Goal: Task Accomplishment & Management: Use online tool/utility

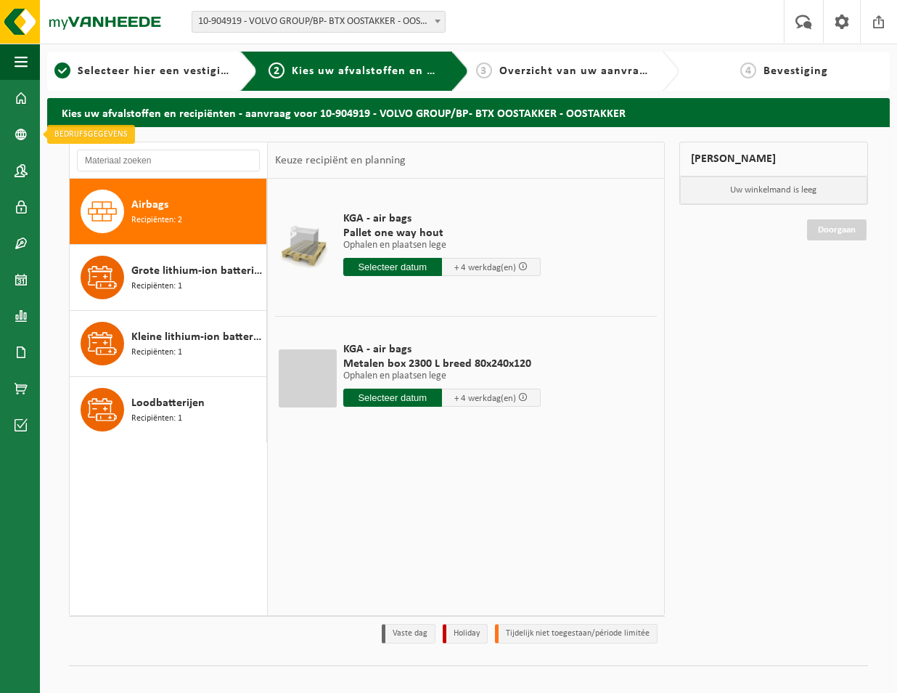
click at [18, 132] on span at bounding box center [21, 134] width 13 height 36
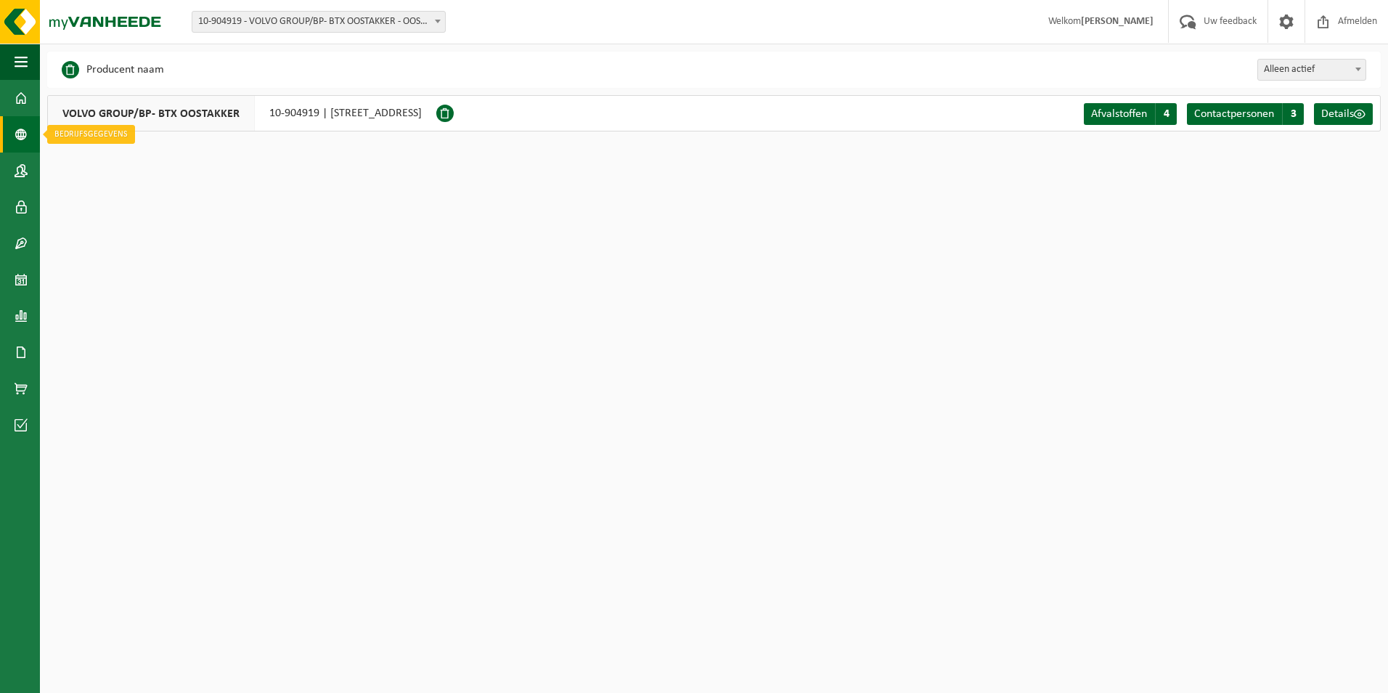
click at [17, 131] on span at bounding box center [21, 134] width 13 height 36
click at [18, 97] on span at bounding box center [21, 98] width 13 height 36
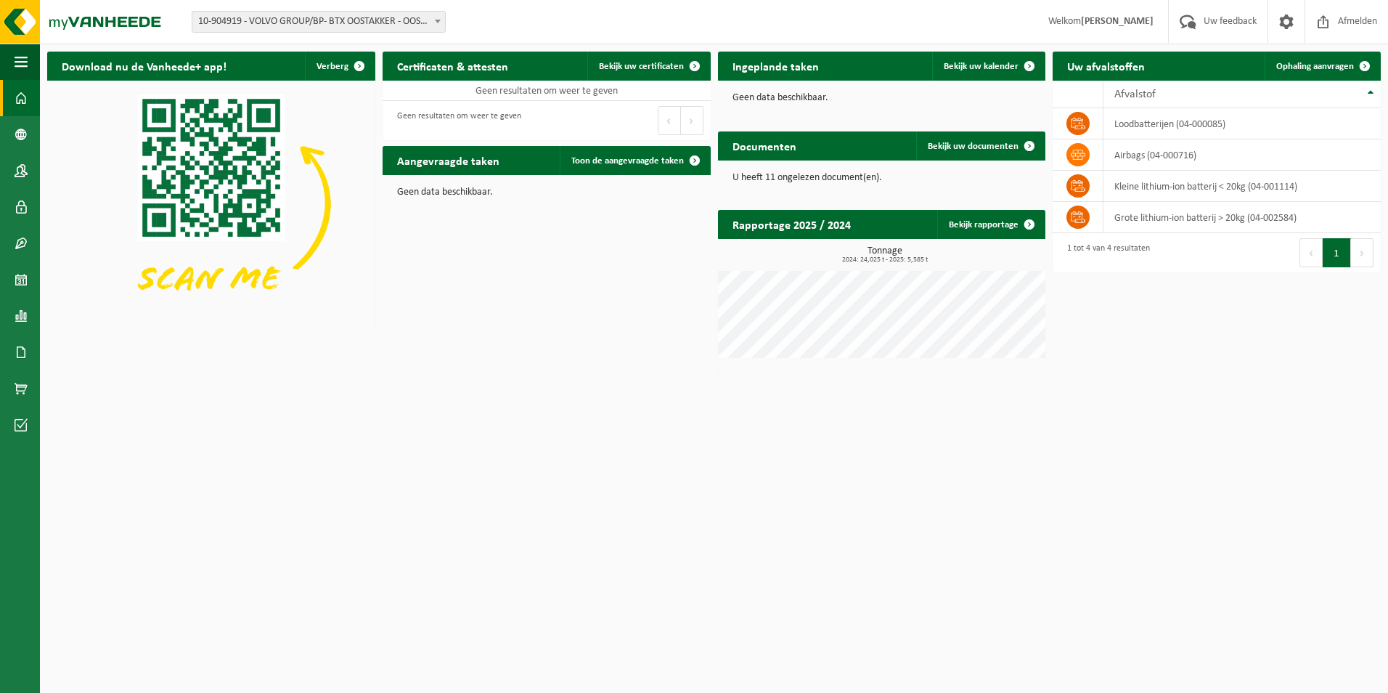
click at [1138, 160] on td "airbags (04-000716)" at bounding box center [1242, 154] width 277 height 31
click at [1068, 155] on span at bounding box center [1078, 154] width 23 height 23
click at [1149, 157] on td "airbags (04-000716)" at bounding box center [1242, 154] width 277 height 31
click at [1149, 126] on td "loodbatterijen (04-000085)" at bounding box center [1242, 123] width 277 height 31
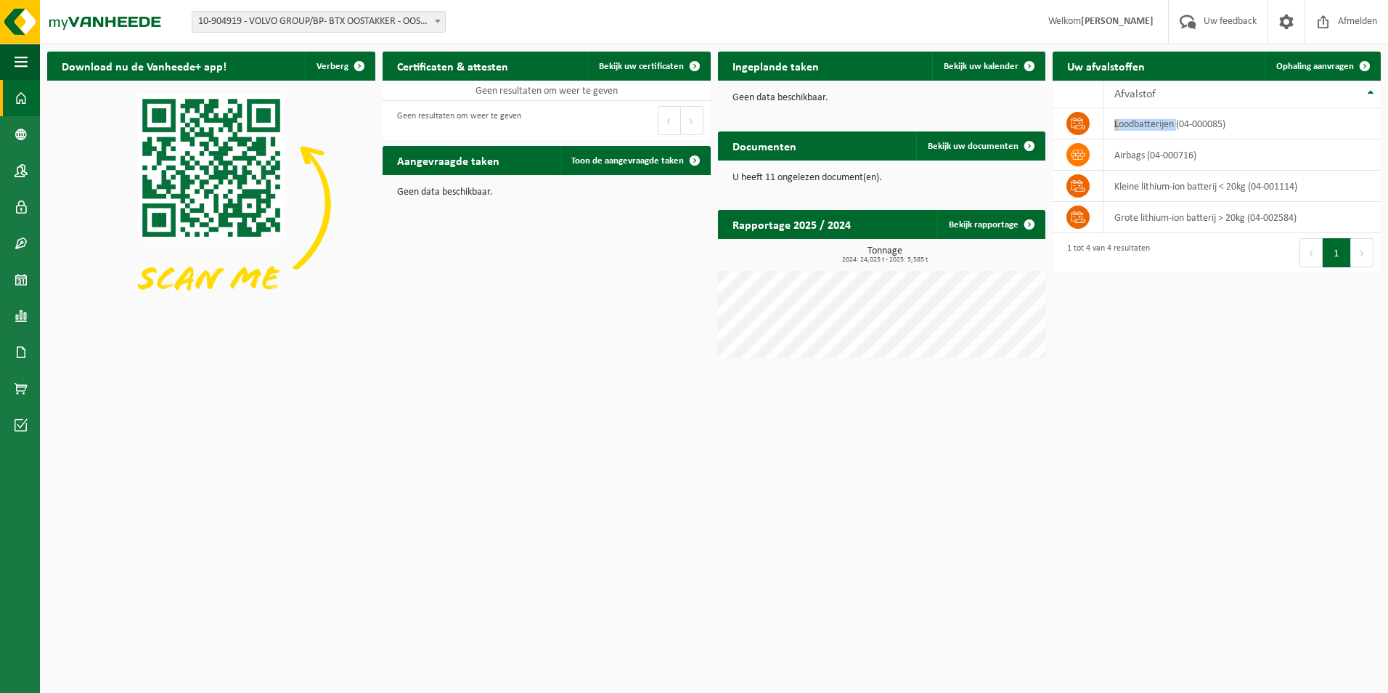
click at [1149, 126] on td "loodbatterijen (04-000085)" at bounding box center [1242, 123] width 277 height 31
drag, startPoint x: 1149, startPoint y: 126, endPoint x: 1144, endPoint y: 166, distance: 39.6
click at [1144, 144] on td "airbags (04-000716)" at bounding box center [1242, 154] width 277 height 31
drag, startPoint x: 1148, startPoint y: 331, endPoint x: 1161, endPoint y: 277, distance: 56.0
click at [1149, 331] on div "Download nu de Vanheede+ app! Verberg Certificaten & attesten Bekijk uw certifi…" at bounding box center [714, 211] width 1341 height 335
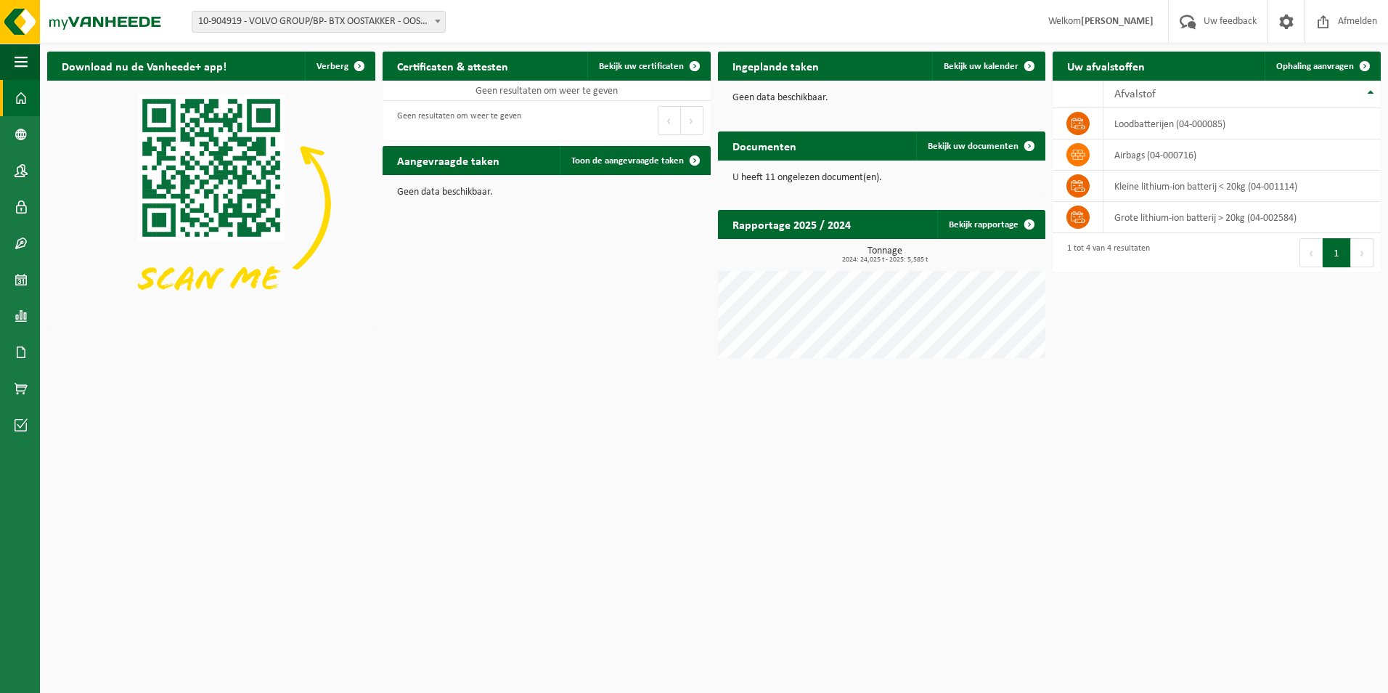
click at [1168, 126] on td "loodbatterijen (04-000085)" at bounding box center [1242, 123] width 277 height 31
drag, startPoint x: 1168, startPoint y: 126, endPoint x: 1159, endPoint y: 142, distance: 18.2
click at [1159, 142] on td "airbags (04-000716)" at bounding box center [1242, 154] width 277 height 31
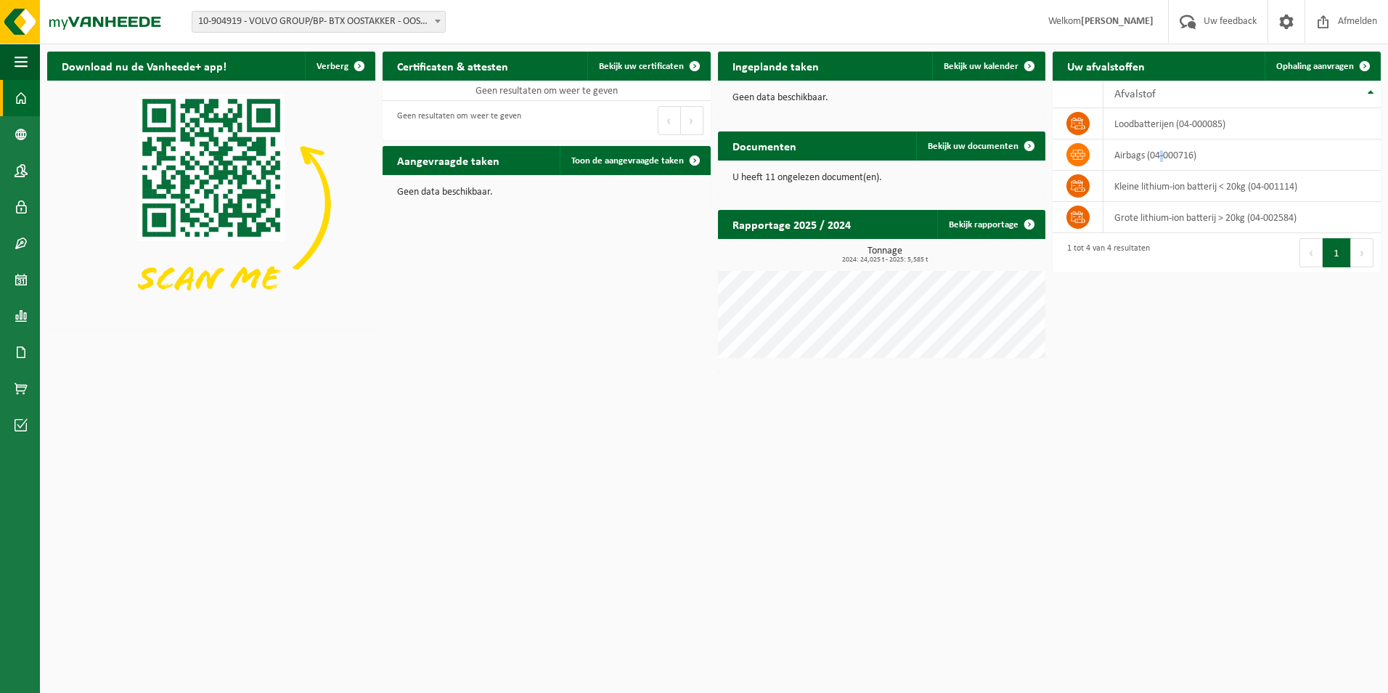
click at [1159, 142] on td "airbags (04-000716)" at bounding box center [1242, 154] width 277 height 31
drag, startPoint x: 1159, startPoint y: 142, endPoint x: 1146, endPoint y: 153, distance: 18.0
click at [1146, 153] on td "airbags (04-000716)" at bounding box center [1242, 154] width 277 height 31
click at [1152, 219] on td "grote lithium-ion batterij > 20kg (04-002584)" at bounding box center [1242, 217] width 277 height 31
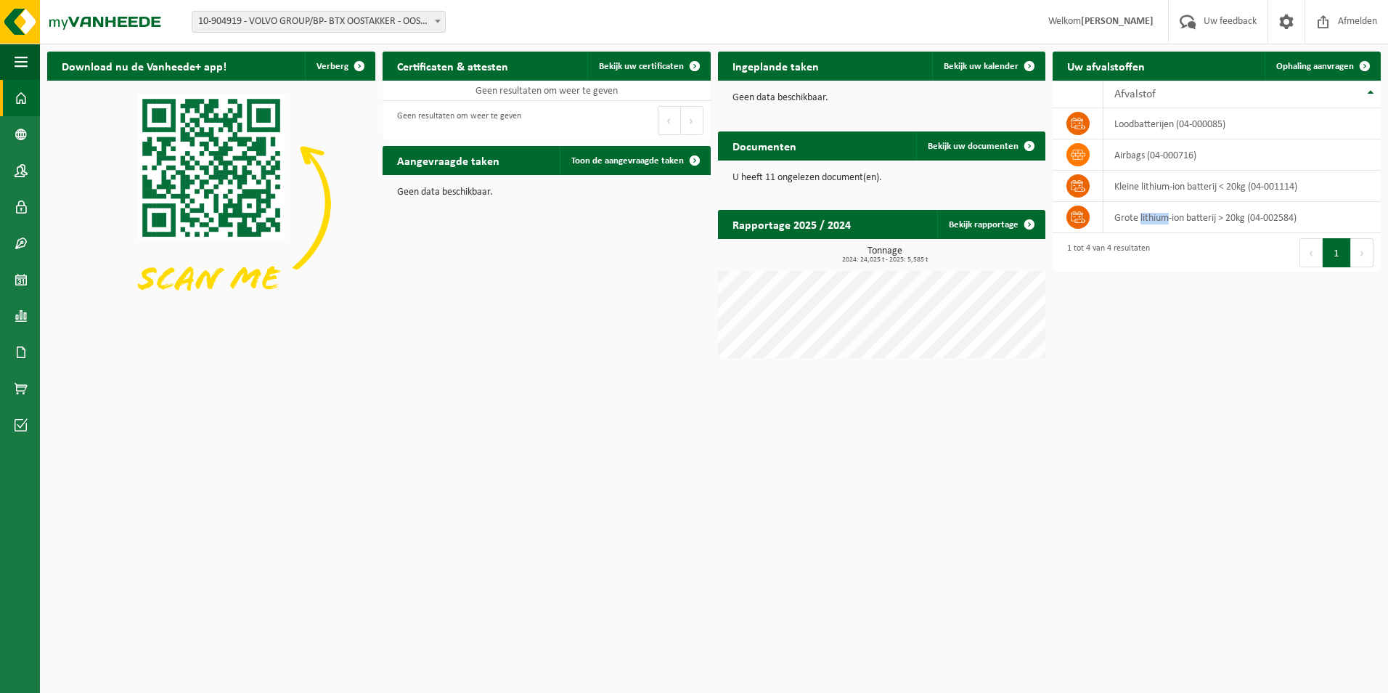
click at [1152, 219] on td "grote lithium-ion batterij > 20kg (04-002584)" at bounding box center [1242, 217] width 277 height 31
drag, startPoint x: 1152, startPoint y: 219, endPoint x: 1153, endPoint y: 187, distance: 31.2
click at [1153, 187] on td "kleine lithium-ion batterij < 20kg (04-001114)" at bounding box center [1242, 186] width 277 height 31
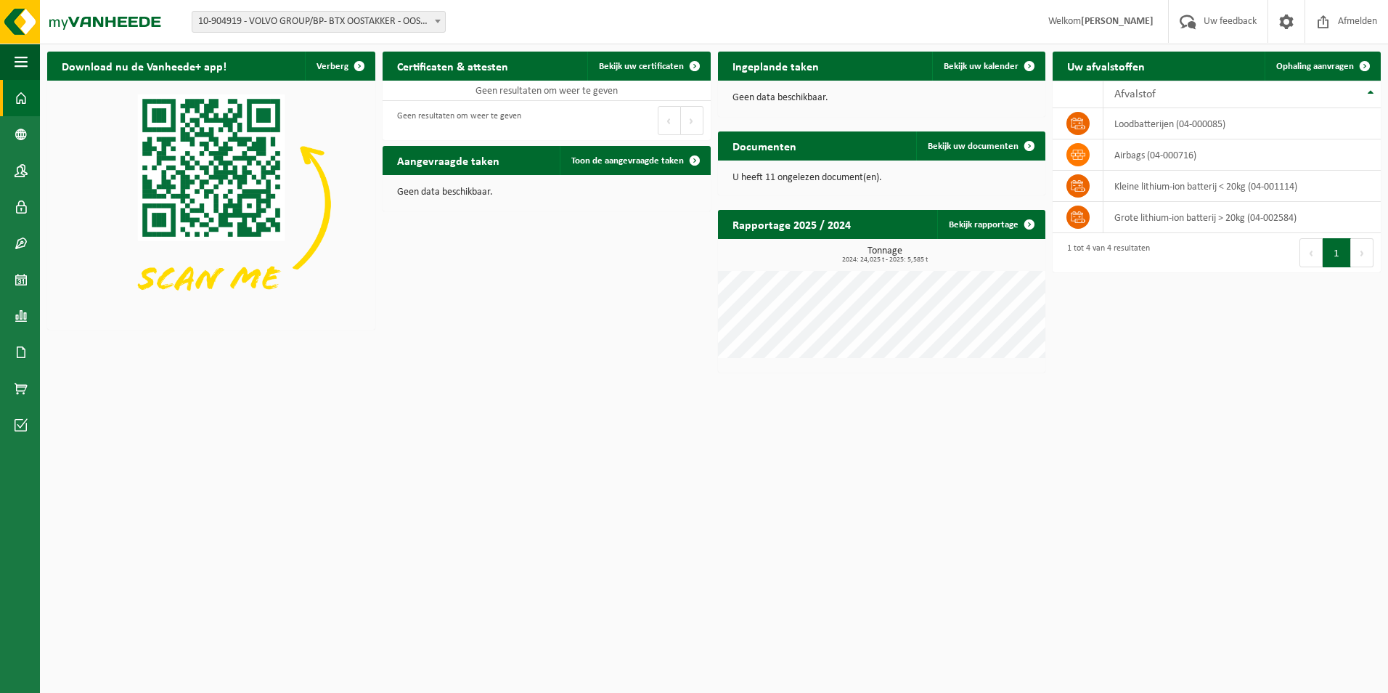
click at [1149, 123] on td "loodbatterijen (04-000085)" at bounding box center [1242, 123] width 277 height 31
click at [1139, 158] on td "airbags (04-000716)" at bounding box center [1242, 154] width 277 height 31
drag, startPoint x: 1128, startPoint y: 153, endPoint x: 1201, endPoint y: 155, distance: 73.4
click at [1201, 155] on td "airbags (04-000716)" at bounding box center [1242, 154] width 277 height 31
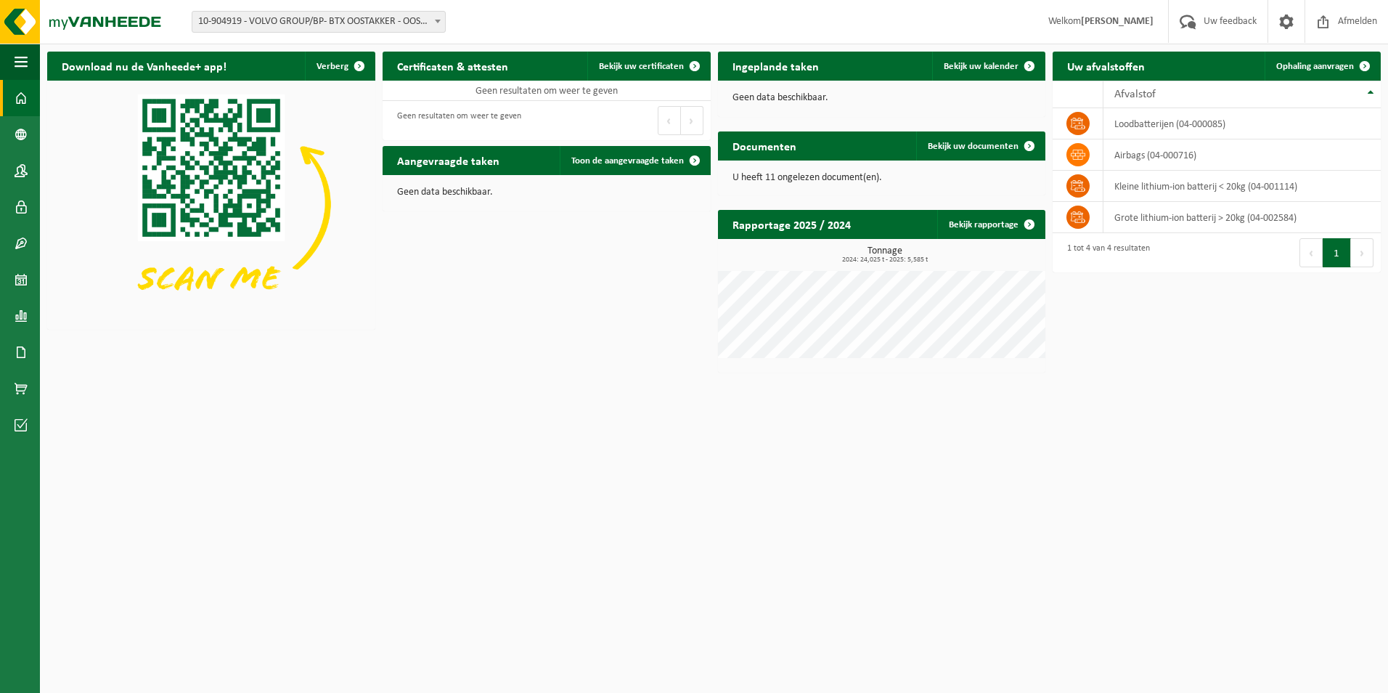
click at [1201, 155] on td "airbags (04-000716)" at bounding box center [1242, 154] width 277 height 31
click at [1165, 155] on td "airbags (04-000716)" at bounding box center [1242, 154] width 277 height 31
click at [1039, 75] on span at bounding box center [1029, 66] width 29 height 29
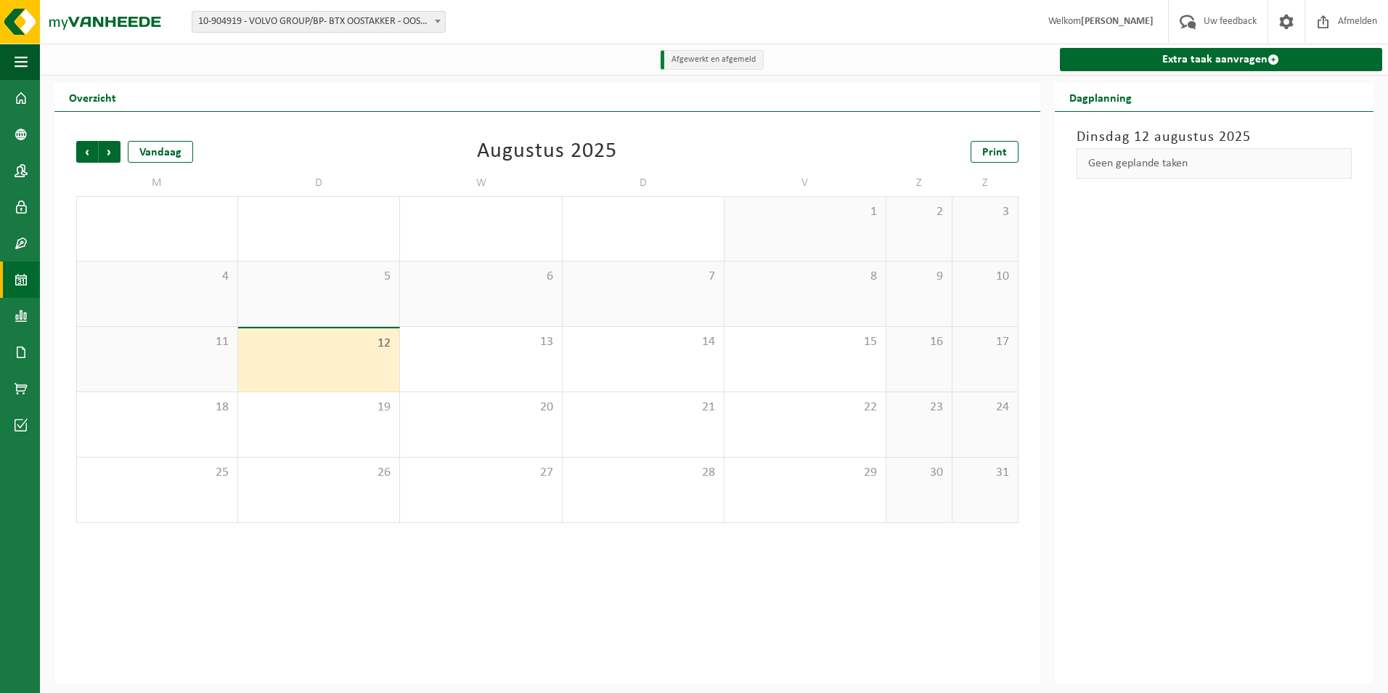
click at [366, 358] on div "12" at bounding box center [318, 359] width 161 height 63
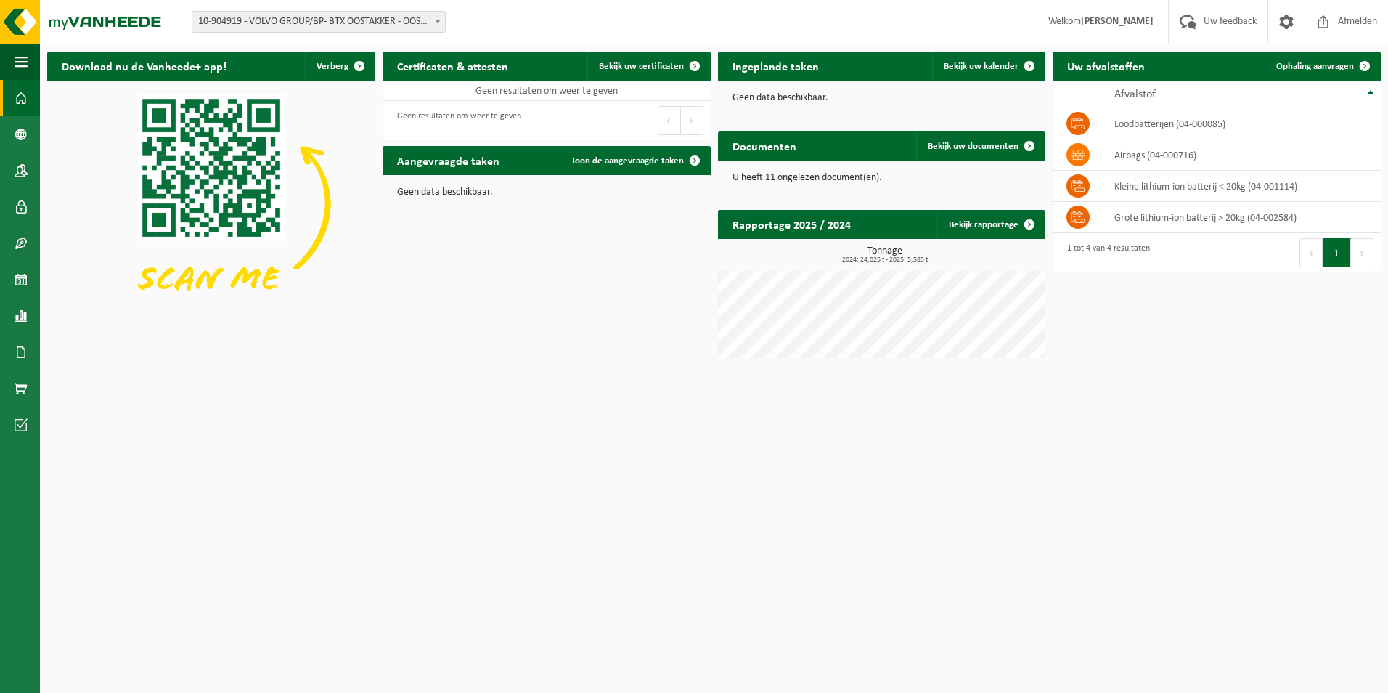
click at [1309, 72] on link "Ophaling aanvragen" at bounding box center [1322, 66] width 115 height 29
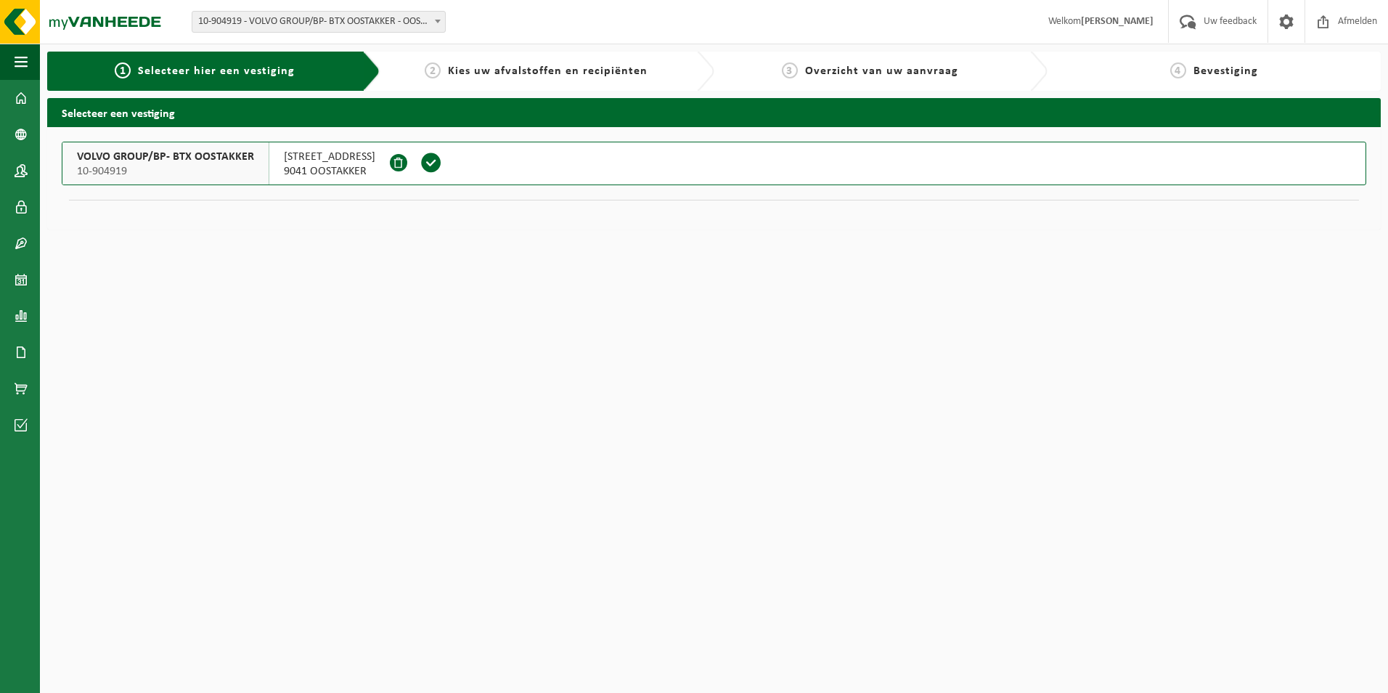
click at [319, 165] on span "9041 OOSTAKKER" at bounding box center [329, 171] width 91 height 15
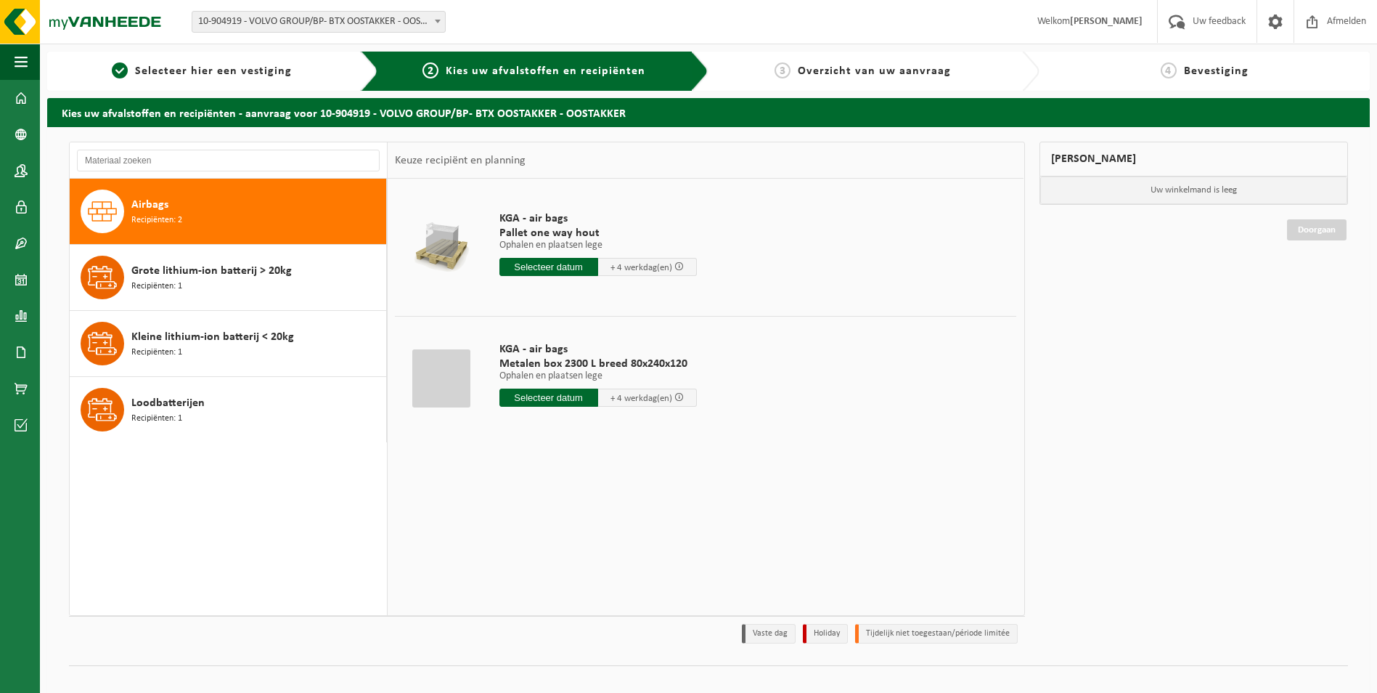
click at [205, 203] on div "Airbags Recipiënten: 2" at bounding box center [256, 211] width 251 height 44
click at [182, 274] on span "Grote lithium-ion batterij > 20kg" at bounding box center [211, 270] width 160 height 17
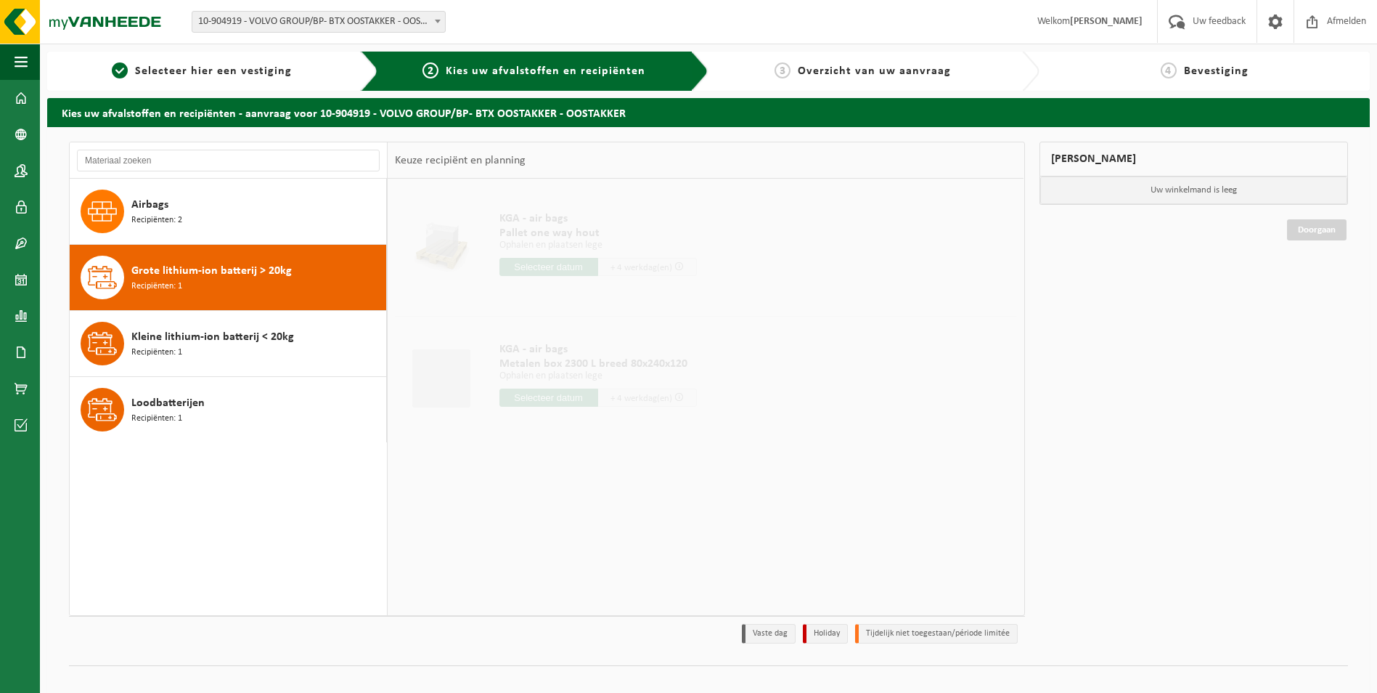
drag, startPoint x: 176, startPoint y: 345, endPoint x: 174, endPoint y: 398, distance: 53.0
click at [176, 346] on span "Recipiënten: 1" at bounding box center [156, 353] width 51 height 14
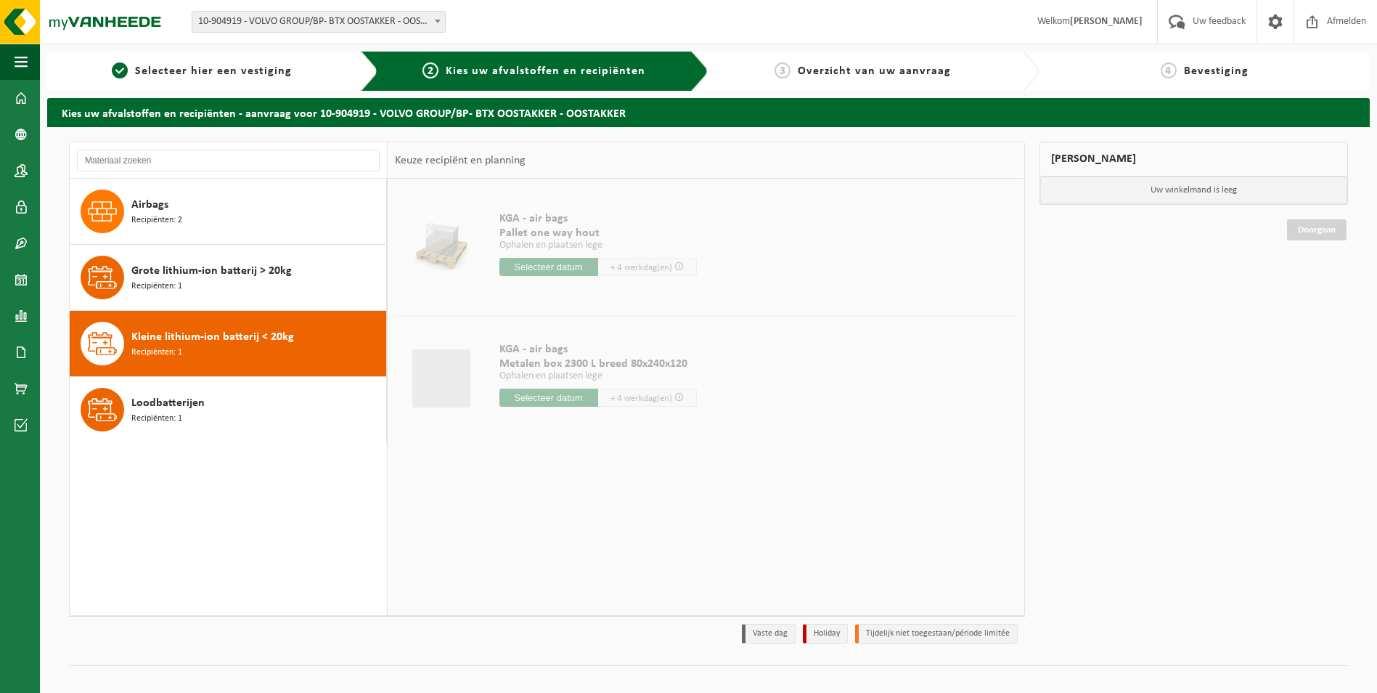
click at [174, 406] on span "Loodbatterijen" at bounding box center [167, 402] width 73 height 17
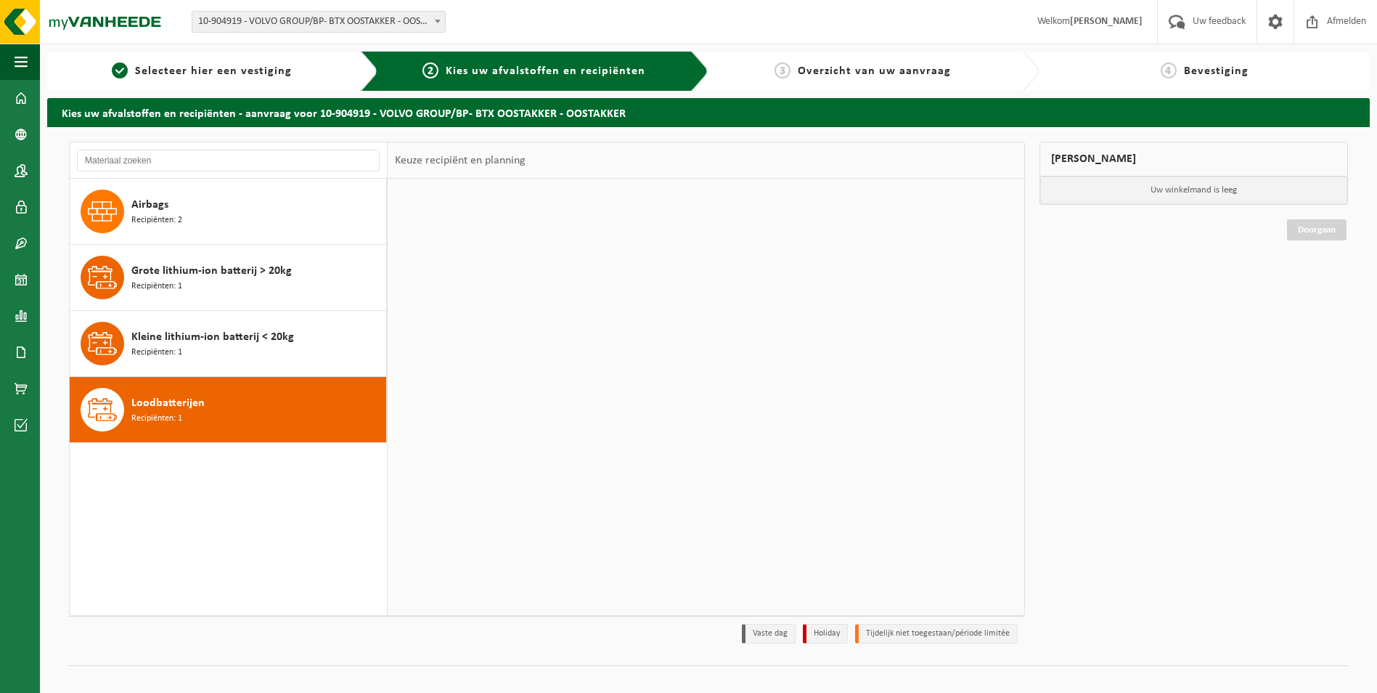
click at [173, 335] on span "Kleine lithium-ion batterij < 20kg" at bounding box center [212, 336] width 163 height 17
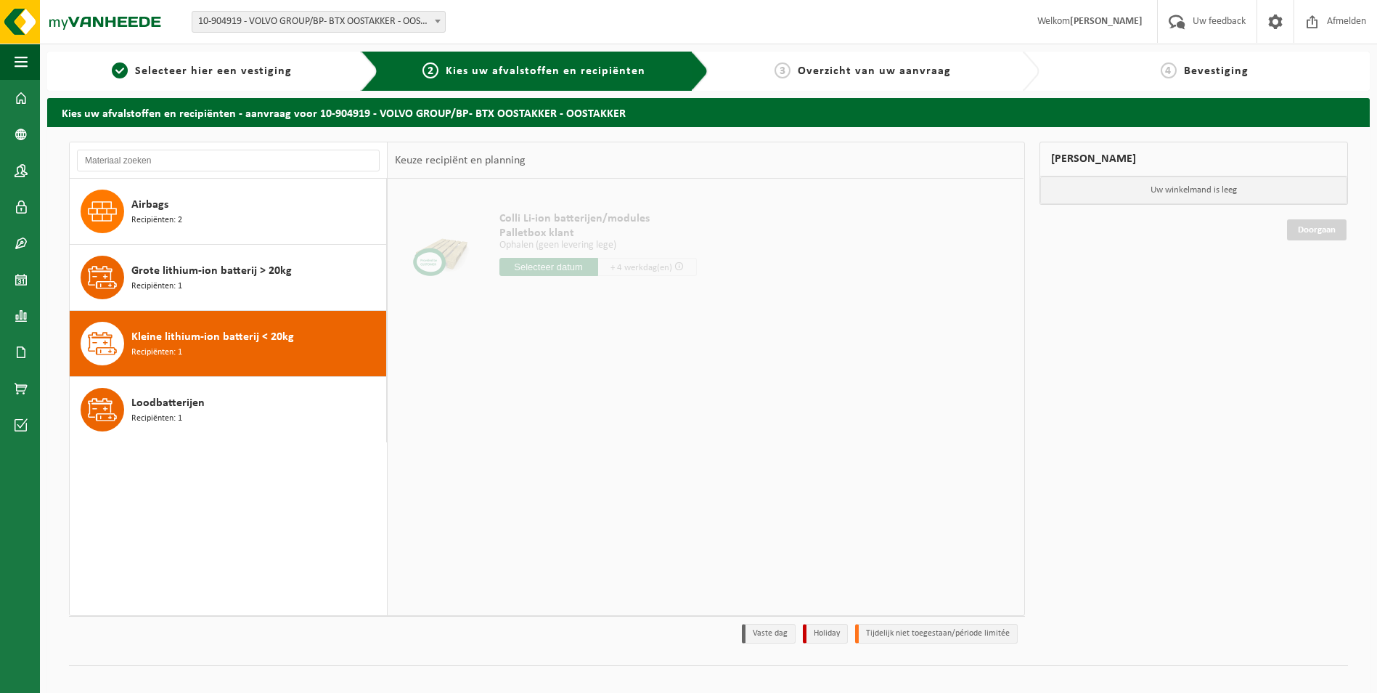
click at [180, 274] on span "Grote lithium-ion batterij > 20kg" at bounding box center [211, 270] width 160 height 17
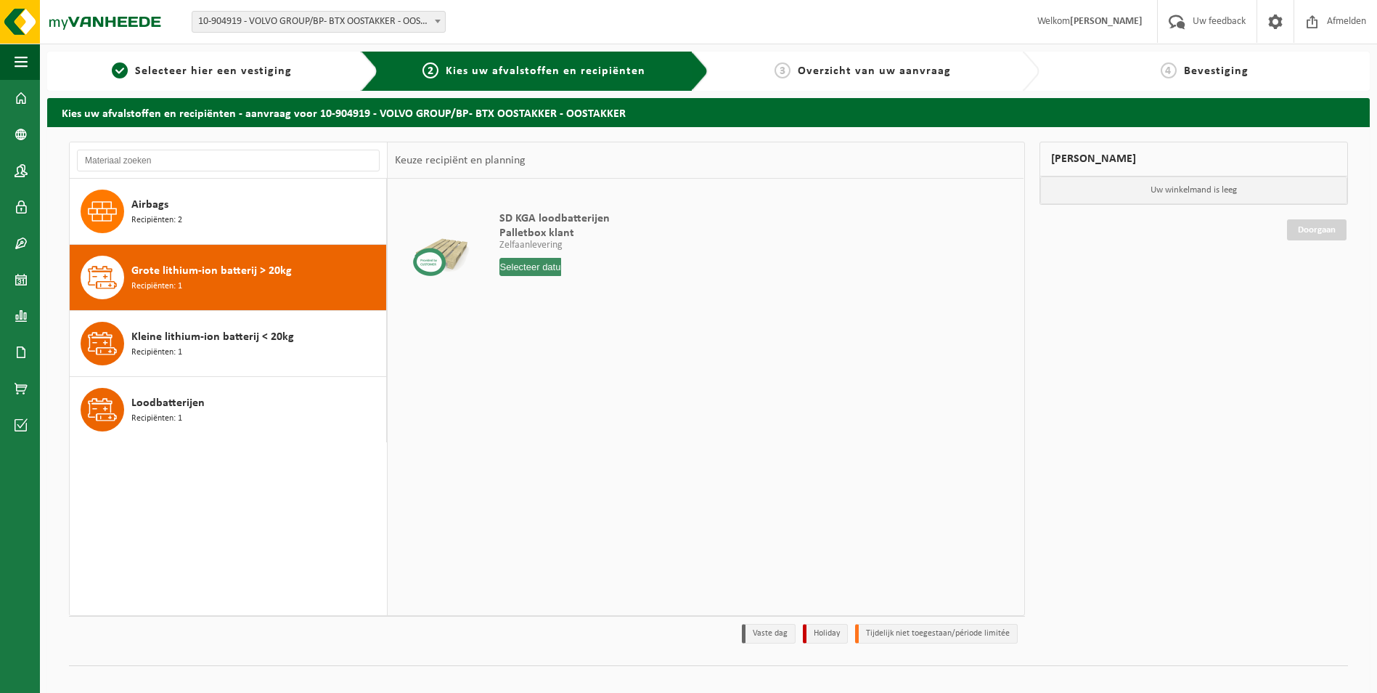
click at [183, 216] on div "Airbags Recipiënten: 2" at bounding box center [256, 211] width 251 height 44
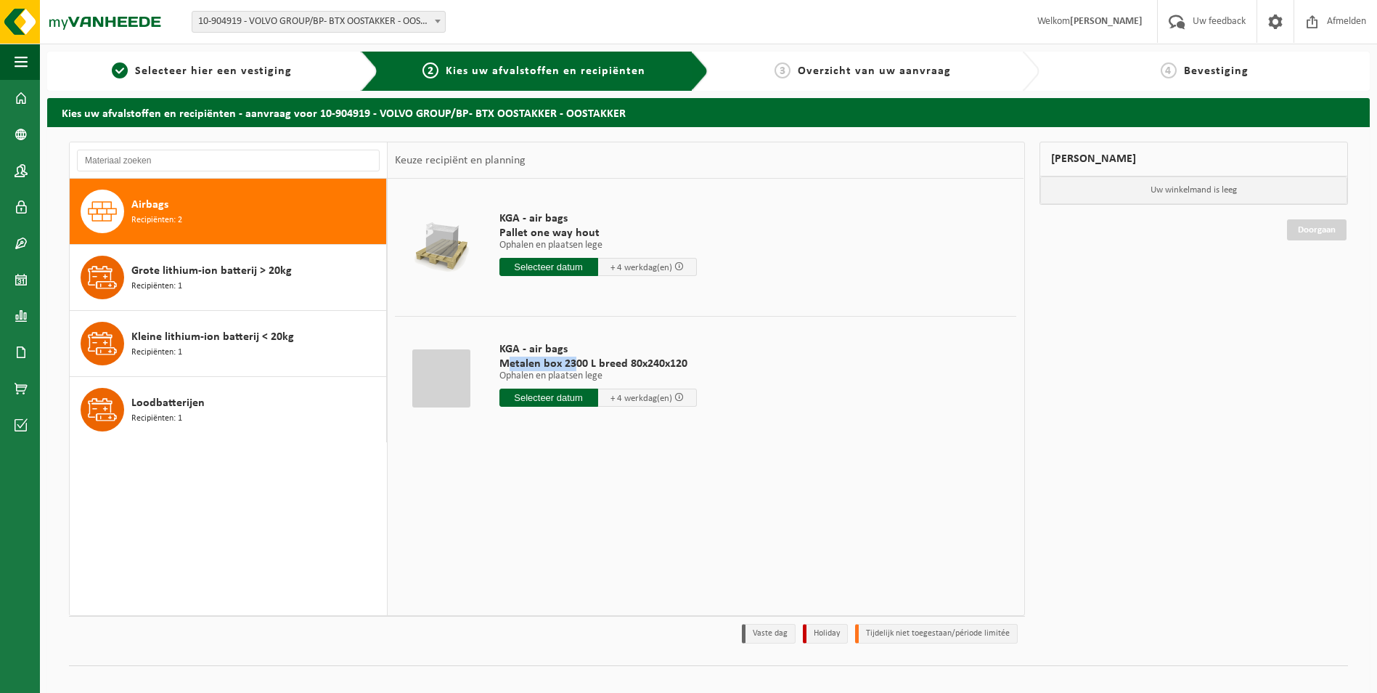
drag, startPoint x: 510, startPoint y: 364, endPoint x: 577, endPoint y: 365, distance: 66.8
click at [577, 365] on span "Metalen box 2300 L breed 80x240x120" at bounding box center [598, 363] width 197 height 15
drag, startPoint x: 577, startPoint y: 365, endPoint x: 627, endPoint y: 365, distance: 49.4
click at [627, 365] on span "Metalen box 2300 L breed 80x240x120" at bounding box center [598, 363] width 197 height 15
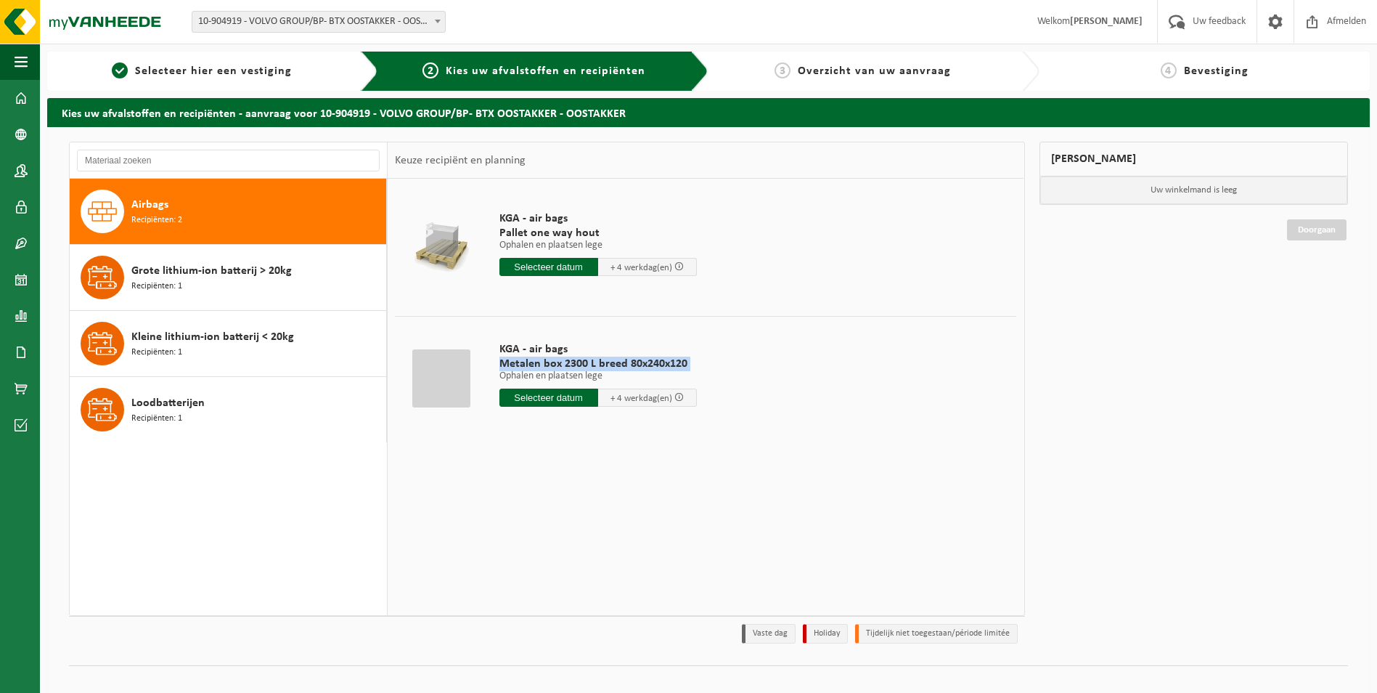
click at [627, 365] on span "Metalen box 2300 L breed 80x240x120" at bounding box center [598, 363] width 197 height 15
drag, startPoint x: 627, startPoint y: 365, endPoint x: 586, endPoint y: 361, distance: 40.9
click at [586, 361] on span "Metalen box 2300 L breed 80x240x120" at bounding box center [598, 363] width 197 height 15
click at [558, 371] on p "Ophalen en plaatsen lege" at bounding box center [598, 376] width 197 height 10
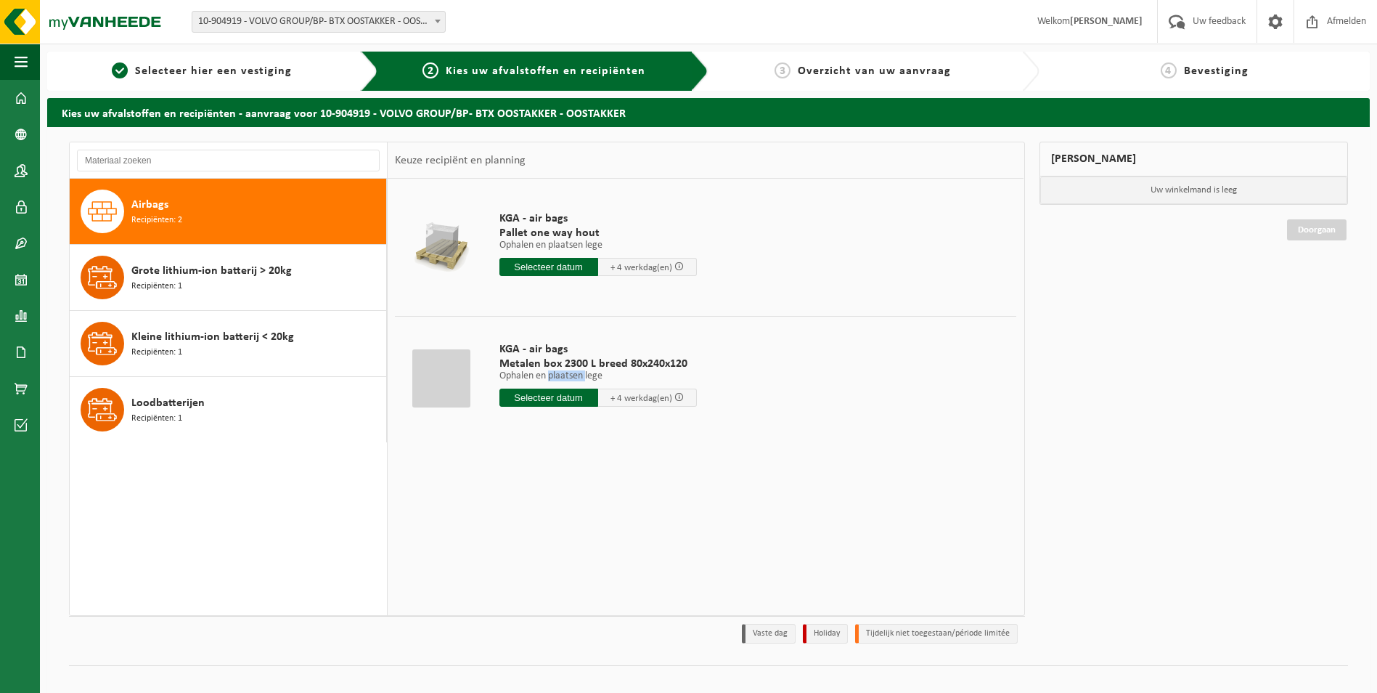
click at [558, 371] on p "Ophalen en plaatsen lege" at bounding box center [598, 376] width 197 height 10
click at [561, 365] on span "Metalen box 2300 L breed 80x240x120" at bounding box center [598, 363] width 197 height 15
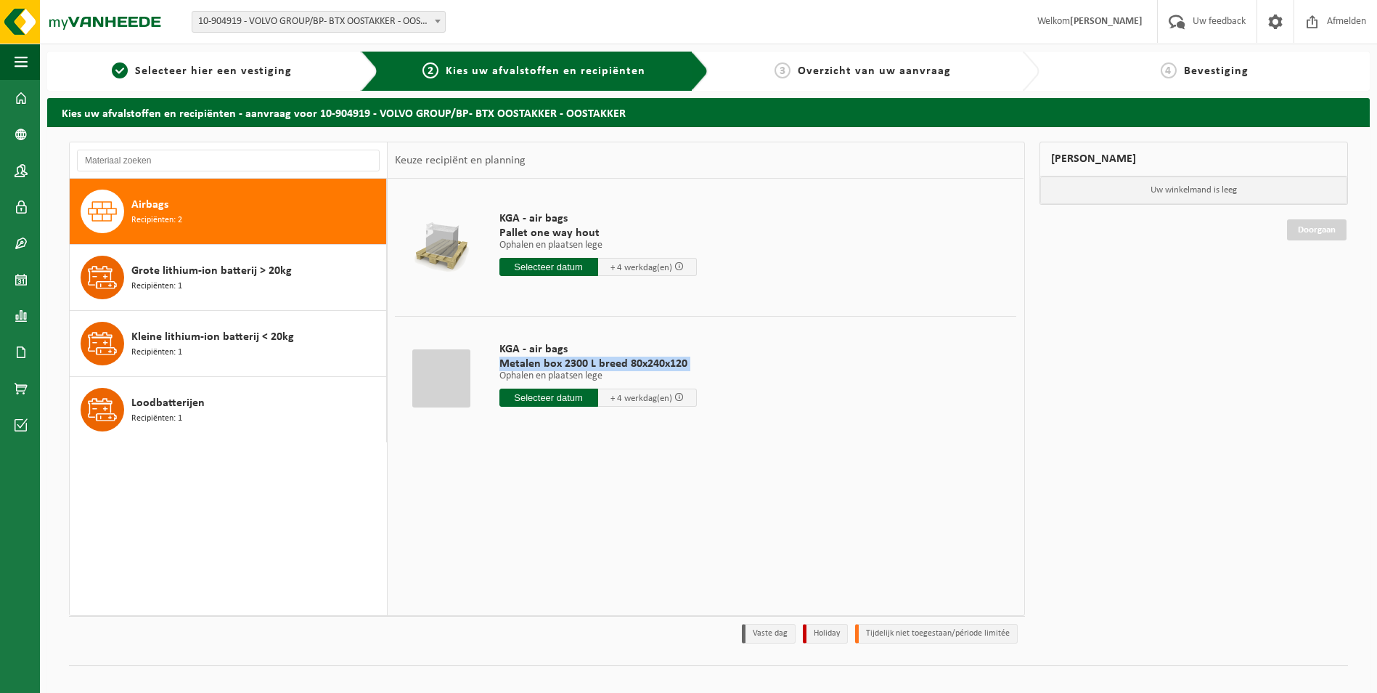
click at [561, 365] on span "Metalen box 2300 L breed 80x240x120" at bounding box center [598, 363] width 197 height 15
drag, startPoint x: 561, startPoint y: 365, endPoint x: 554, endPoint y: 372, distance: 9.2
click at [554, 372] on p "Ophalen en plaatsen lege" at bounding box center [598, 376] width 197 height 10
click at [566, 232] on span "Pallet one way hout" at bounding box center [598, 233] width 197 height 15
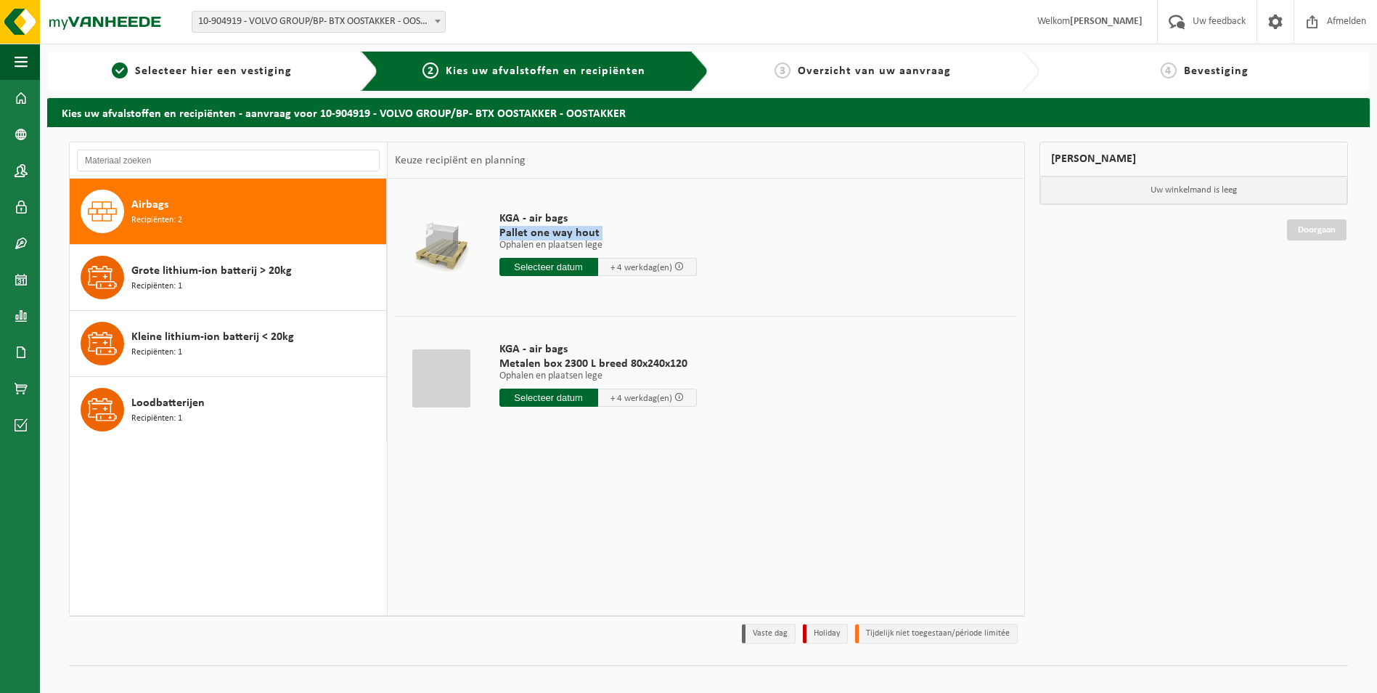
click at [566, 232] on span "Pallet one way hout" at bounding box center [598, 233] width 197 height 15
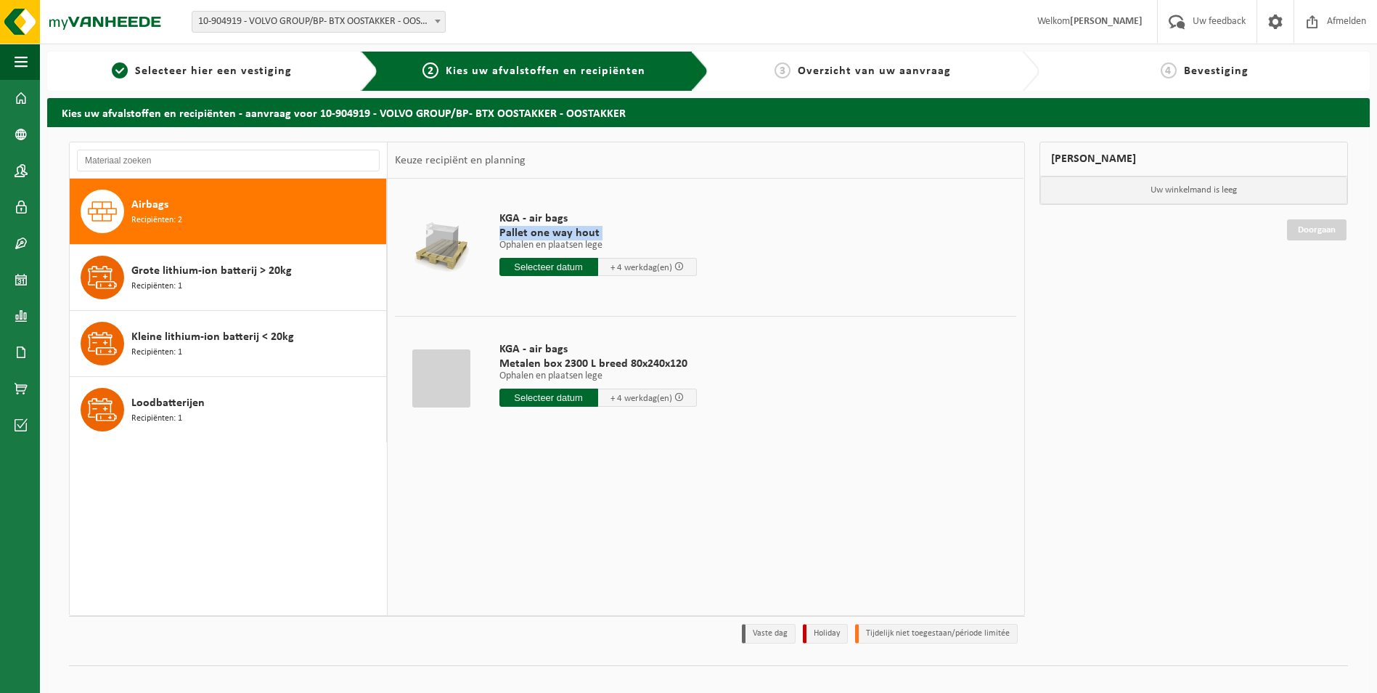
click at [566, 232] on span "Pallet one way hout" at bounding box center [598, 233] width 197 height 15
drag, startPoint x: 566, startPoint y: 232, endPoint x: 563, endPoint y: 244, distance: 12.9
click at [563, 244] on p "Ophalen en plaatsen lege" at bounding box center [598, 245] width 197 height 10
click at [560, 232] on span "Pallet one way hout" at bounding box center [598, 233] width 197 height 15
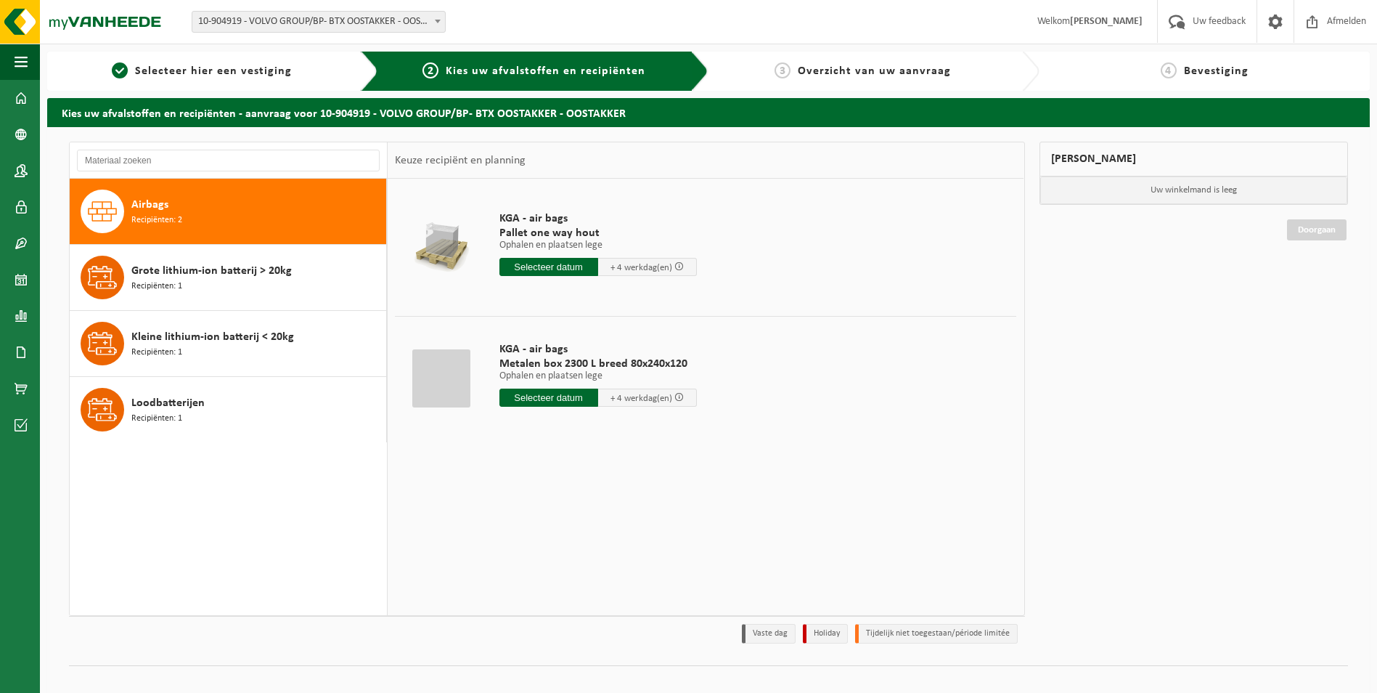
click at [671, 301] on td "KGA - air bags Pallet one way hout Ophalen en plaatsen lege Ophalen en plaatsen…" at bounding box center [753, 247] width 529 height 123
click at [615, 370] on span "Metalen box 2300 L breed 80x240x120" at bounding box center [598, 363] width 197 height 15
click at [611, 365] on span "Metalen box 2300 L breed 80x240x120" at bounding box center [598, 363] width 197 height 15
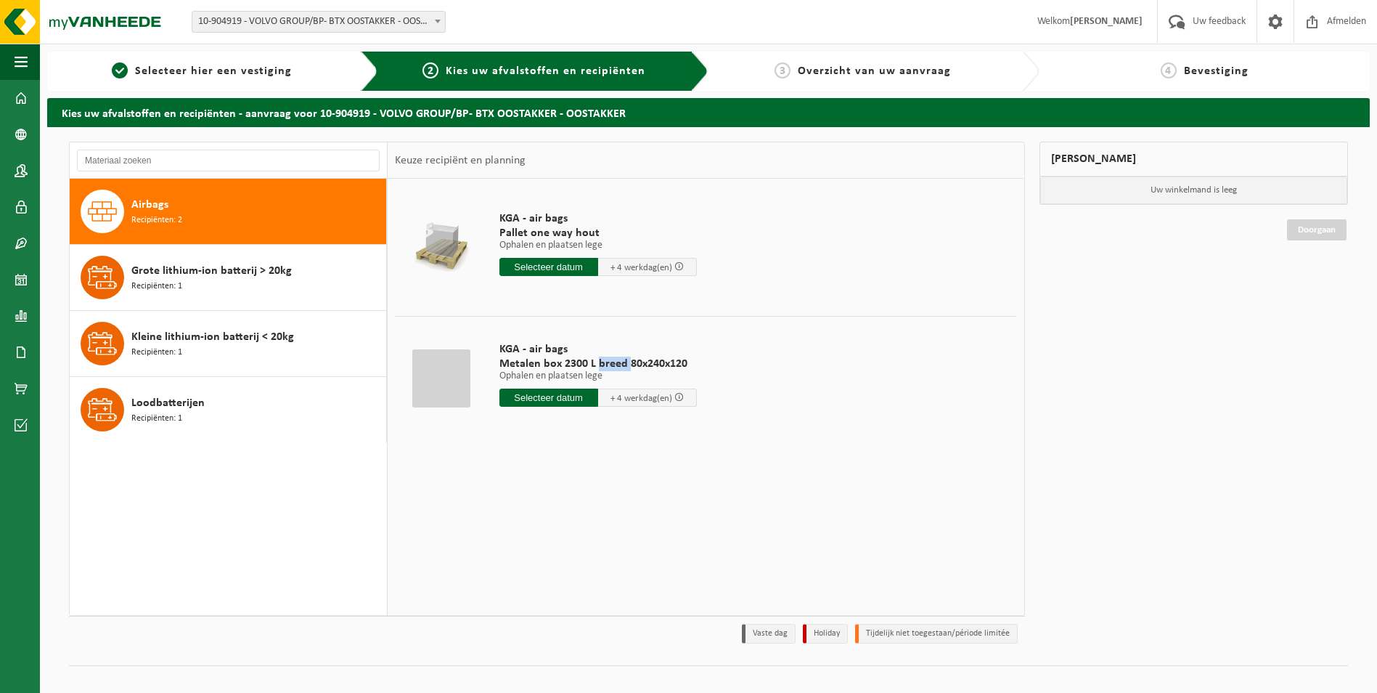
click at [611, 365] on span "Metalen box 2300 L breed 80x240x120" at bounding box center [598, 363] width 197 height 15
drag, startPoint x: 611, startPoint y: 365, endPoint x: 593, endPoint y: 360, distance: 18.2
click at [593, 360] on span "Metalen box 2300 L breed 80x240x120" at bounding box center [598, 363] width 197 height 15
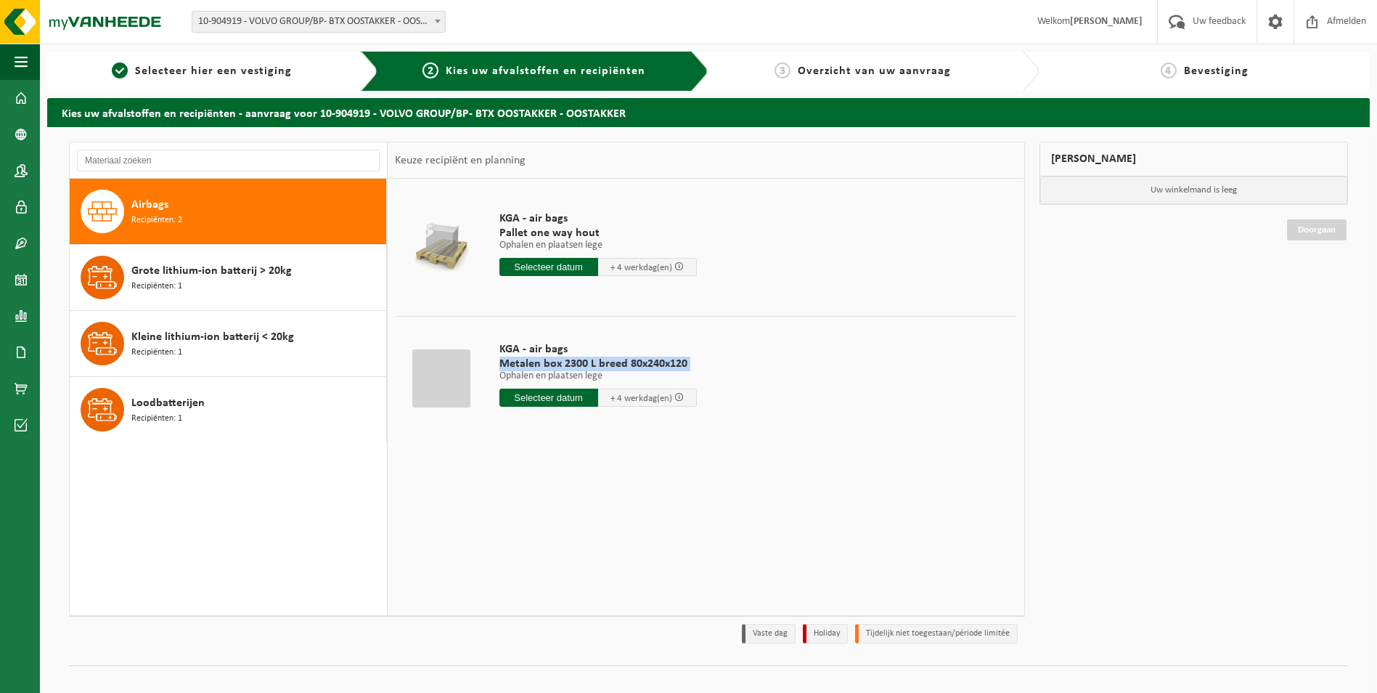
click at [593, 360] on span "Metalen box 2300 L breed 80x240x120" at bounding box center [598, 363] width 197 height 15
click at [582, 567] on div "KGA - air bags Pallet one way hout Ophalen en plaatsen lege Ophalen en plaatsen…" at bounding box center [706, 397] width 636 height 436
drag, startPoint x: 625, startPoint y: 424, endPoint x: 640, endPoint y: 421, distance: 14.8
click at [626, 424] on div "KGA - air bags Metalen box 2300 L breed 80x240x120 Ophalen en plaatsen lege Oph…" at bounding box center [598, 377] width 212 height 101
click at [128, 24] on img at bounding box center [87, 22] width 174 height 44
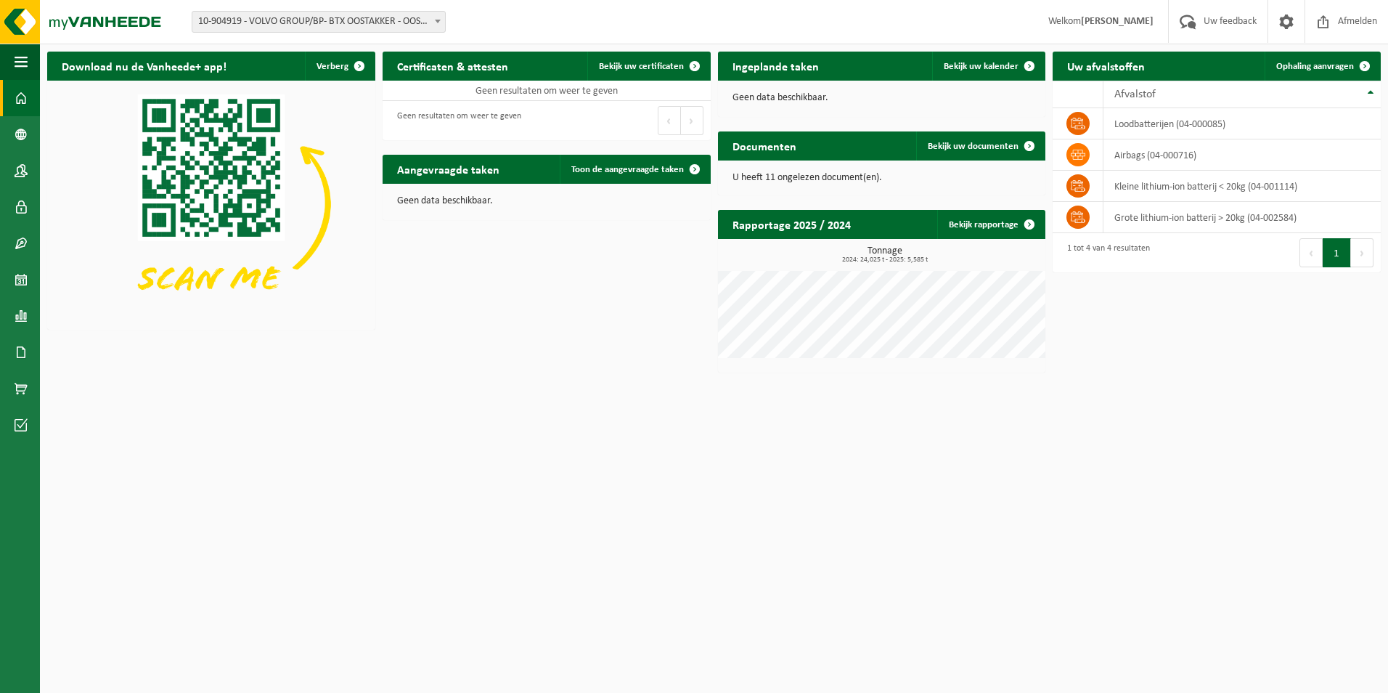
click at [1178, 191] on td "kleine lithium-ion batterij < 20kg (04-001114)" at bounding box center [1242, 186] width 277 height 31
click at [1182, 161] on td "airbags (04-000716)" at bounding box center [1242, 154] width 277 height 31
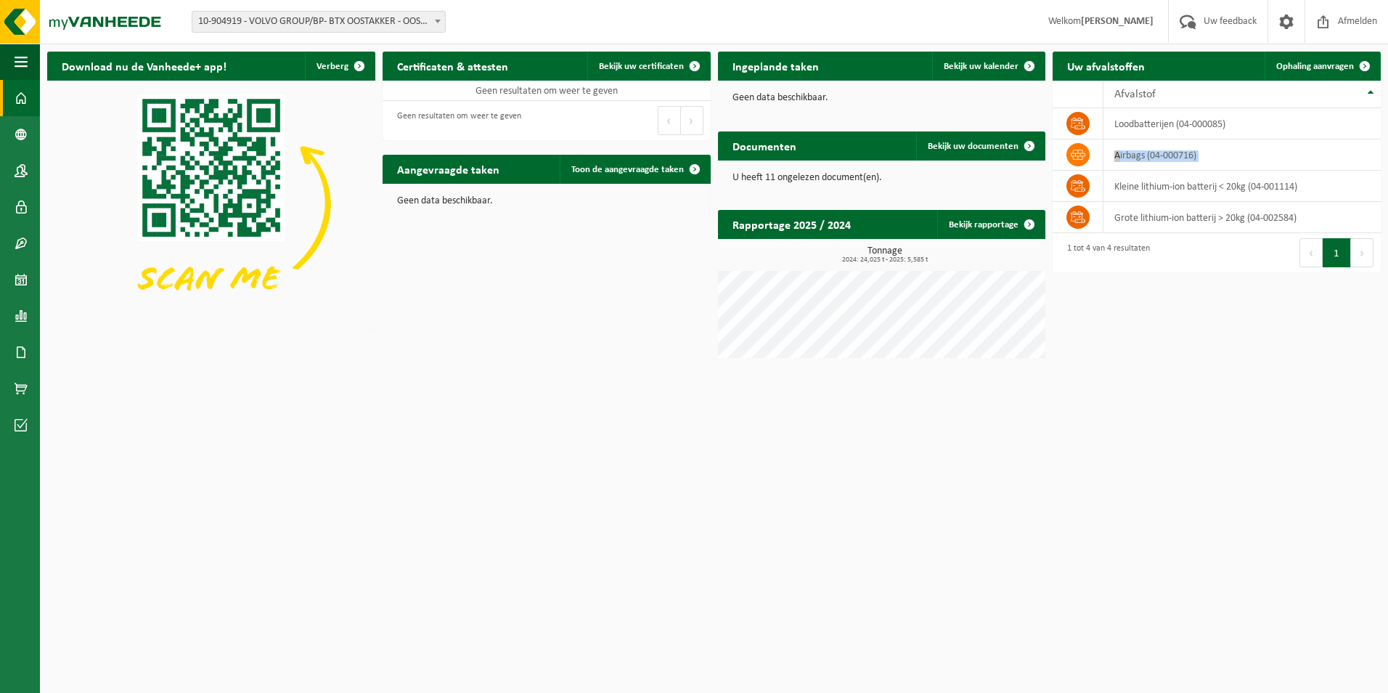
click at [1182, 161] on td "airbags (04-000716)" at bounding box center [1242, 154] width 277 height 31
drag, startPoint x: 1182, startPoint y: 161, endPoint x: 1175, endPoint y: 136, distance: 26.2
click at [1175, 136] on td "loodbatterijen (04-000085)" at bounding box center [1242, 123] width 277 height 31
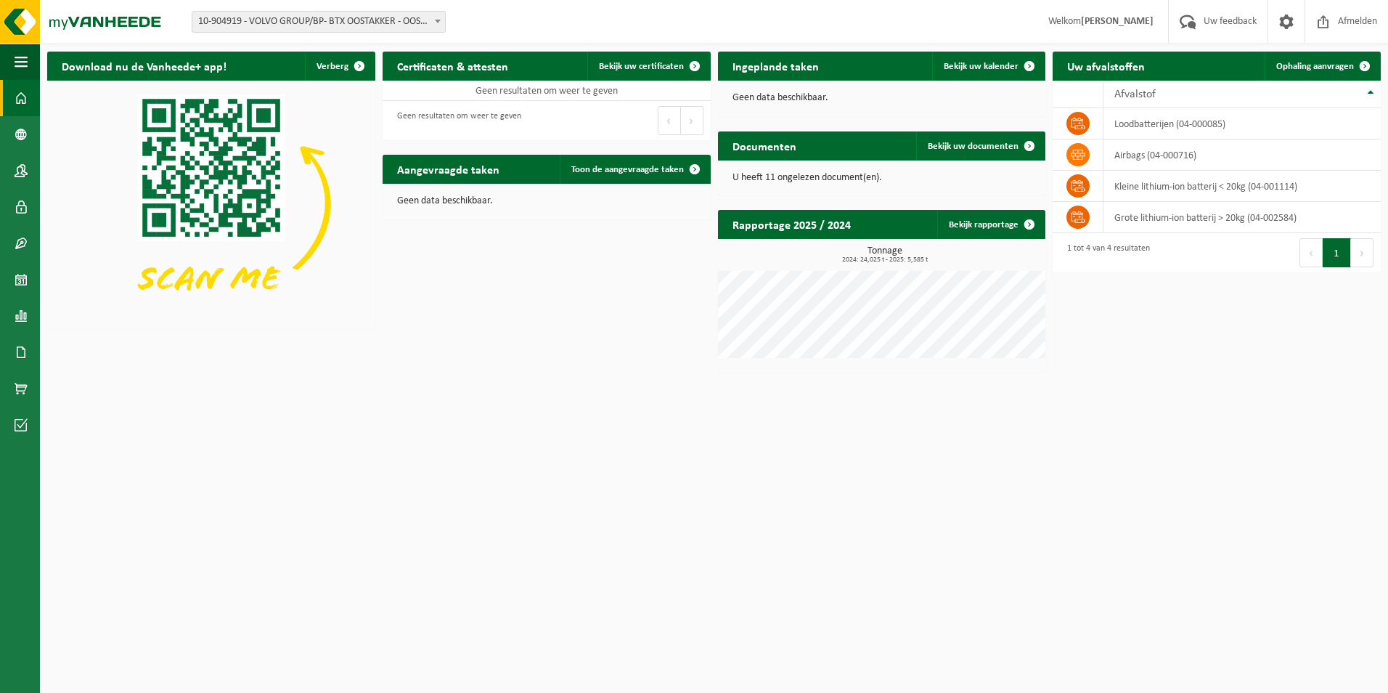
click at [986, 476] on html "Vestiging: 10-904919 - VOLVO GROUP/BP- BTX OOSTAKKER - OOSTAKKER 10-904919 - VO…" at bounding box center [694, 346] width 1388 height 693
